Goal: Information Seeking & Learning: Learn about a topic

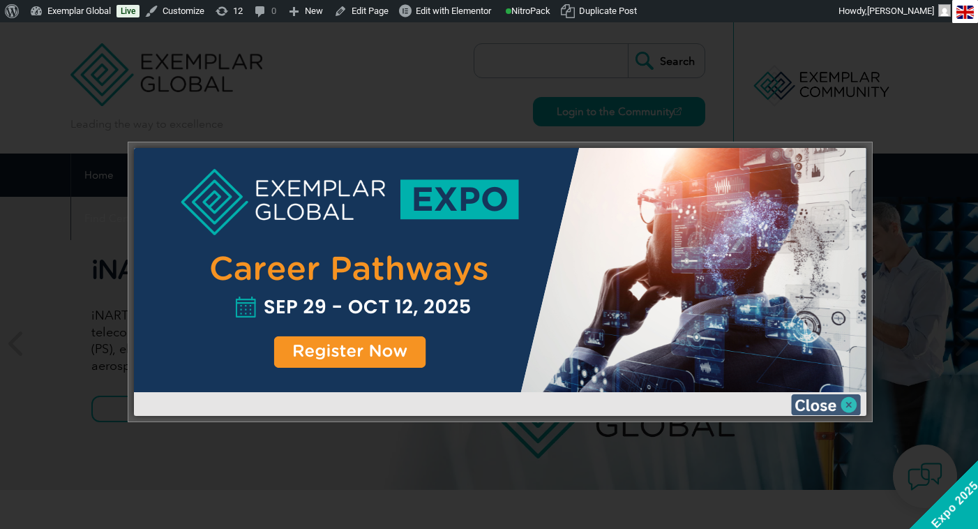
click at [851, 407] on img at bounding box center [826, 404] width 70 height 21
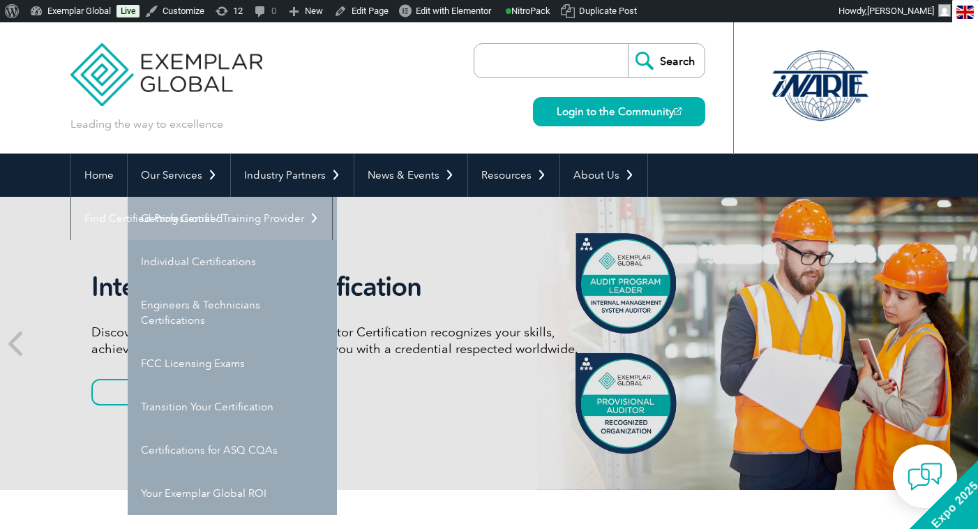
click at [195, 220] on link "Getting Certified" at bounding box center [232, 218] width 209 height 43
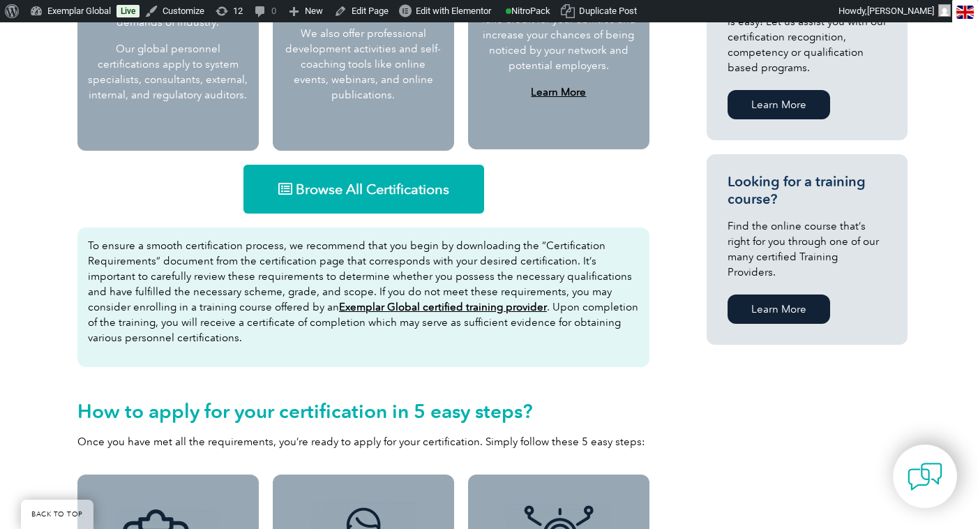
scroll to position [822, 0]
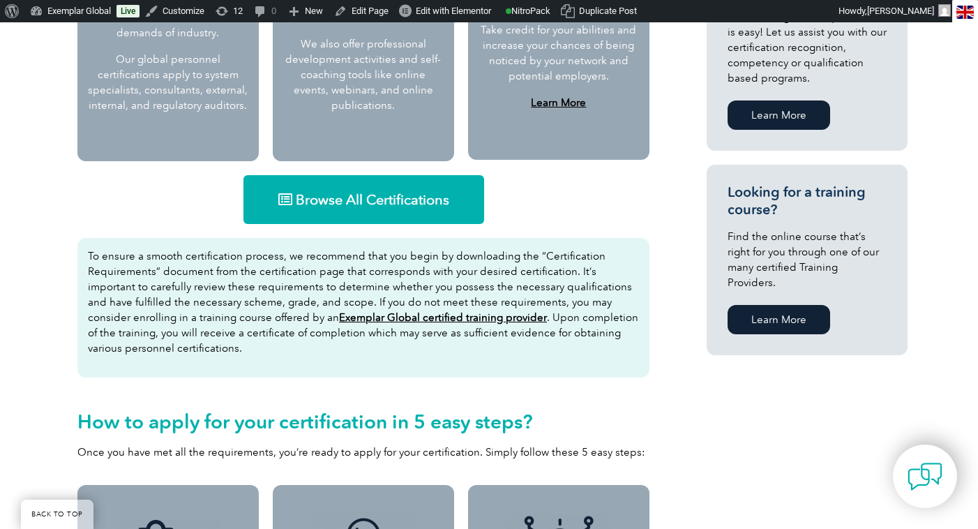
click at [371, 197] on span "Browse All Certifications" at bounding box center [372, 200] width 153 height 14
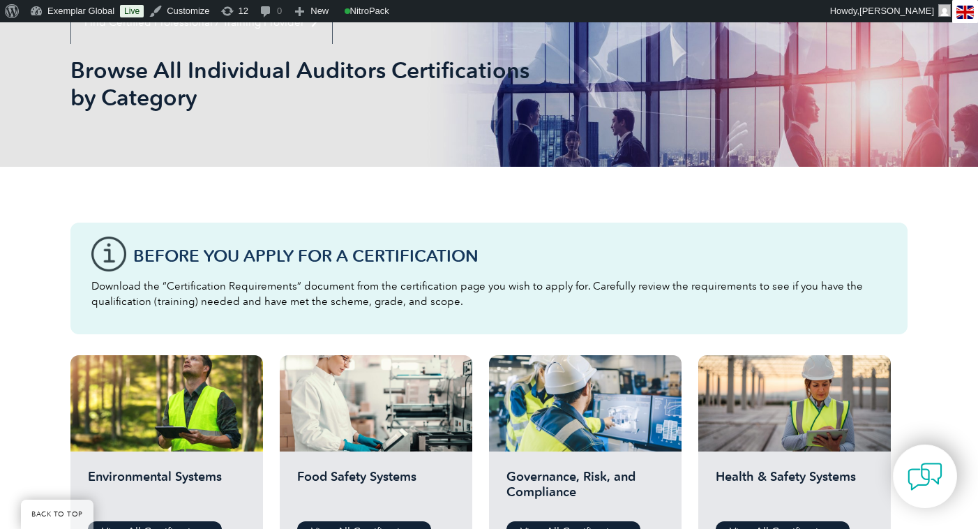
scroll to position [204, 0]
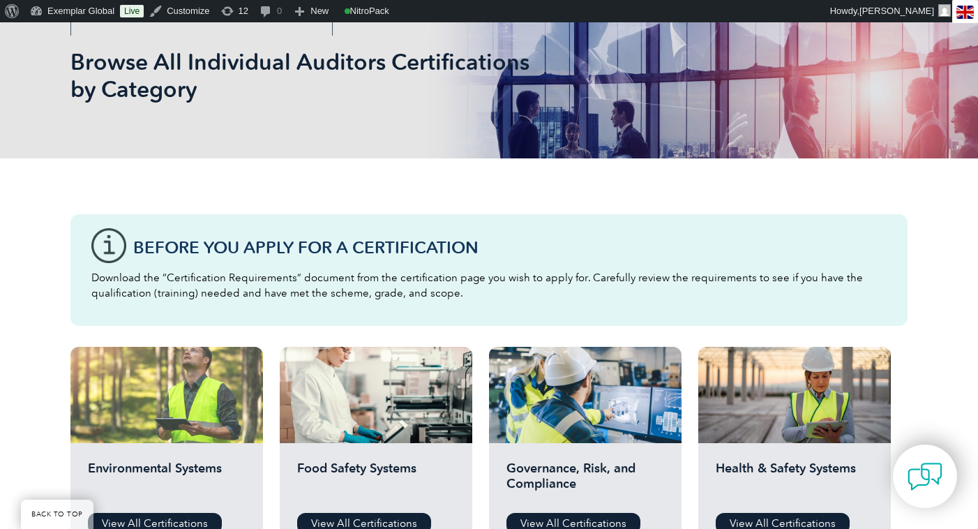
click at [201, 414] on div at bounding box center [166, 395] width 193 height 96
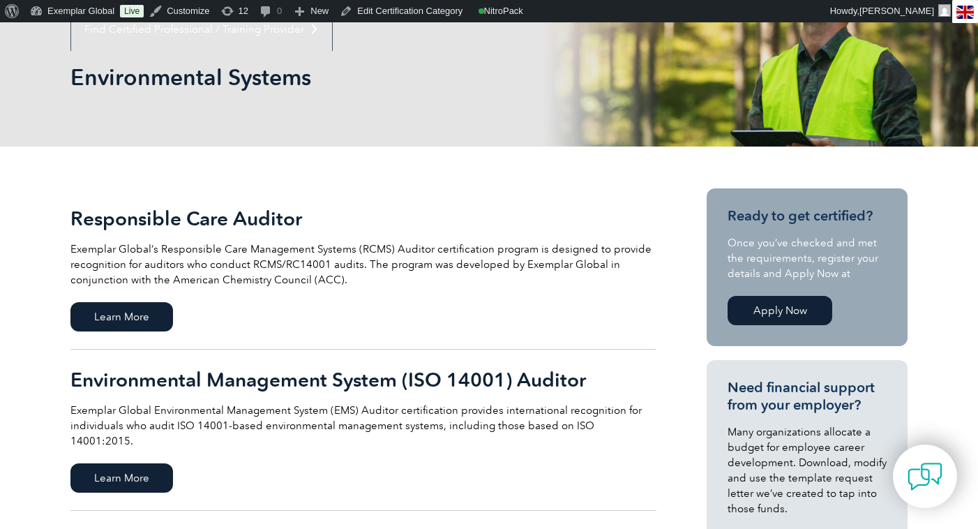
scroll to position [199, 0]
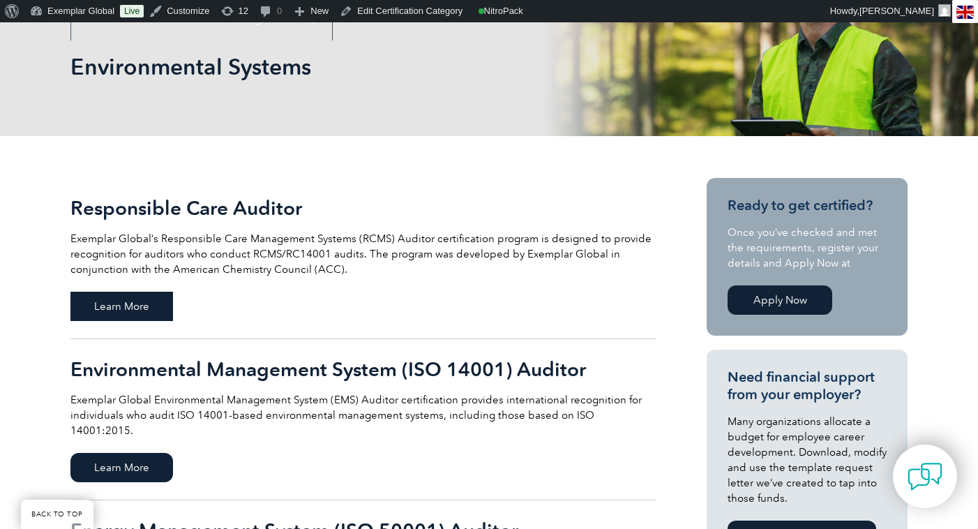
click at [112, 305] on span "Learn More" at bounding box center [121, 306] width 103 height 29
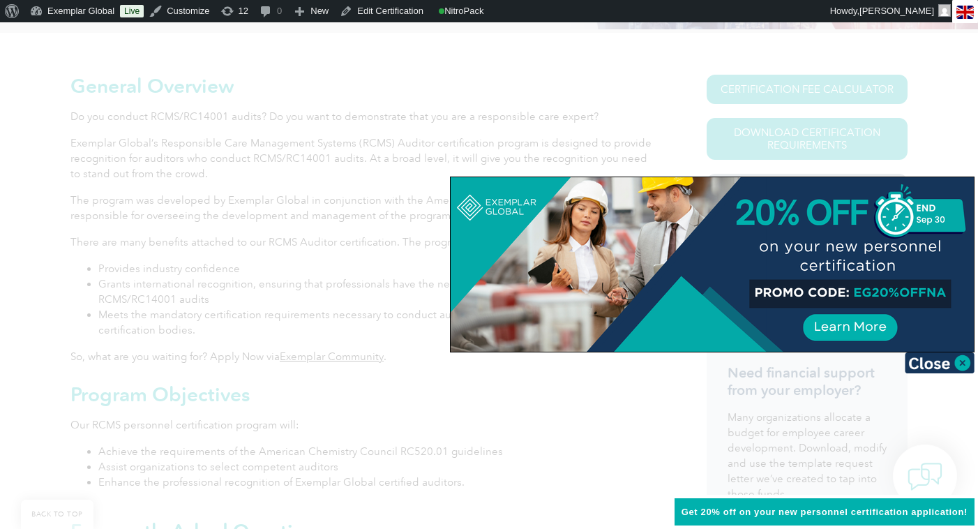
scroll to position [308, 0]
